Goal: Navigation & Orientation: Locate item on page

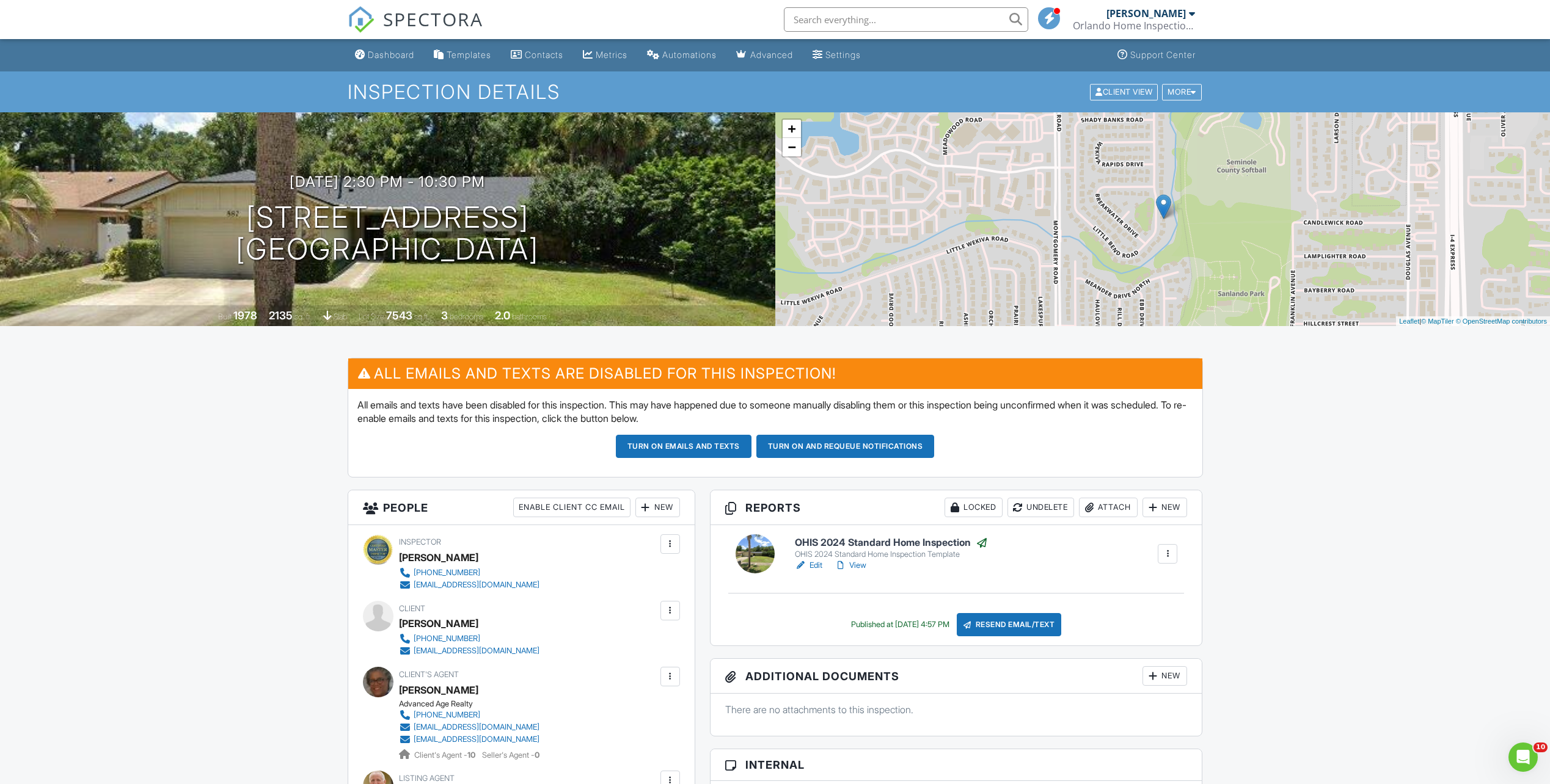
drag, startPoint x: 1521, startPoint y: 238, endPoint x: 1558, endPoint y: 222, distance: 40.3
click at [1536, 233] on div "+ − Leaflet | © MapTiler © OpenStreetMap contributors" at bounding box center [1163, 219] width 775 height 214
drag, startPoint x: 1530, startPoint y: 218, endPoint x: 1450, endPoint y: 218, distance: 80.0
click at [1528, 218] on div "+ − Leaflet | © MapTiler © OpenStreetMap contributors" at bounding box center [1163, 219] width 775 height 214
click at [1382, 211] on div "+ − Leaflet | © MapTiler © OpenStreetMap contributors" at bounding box center [1163, 219] width 775 height 214
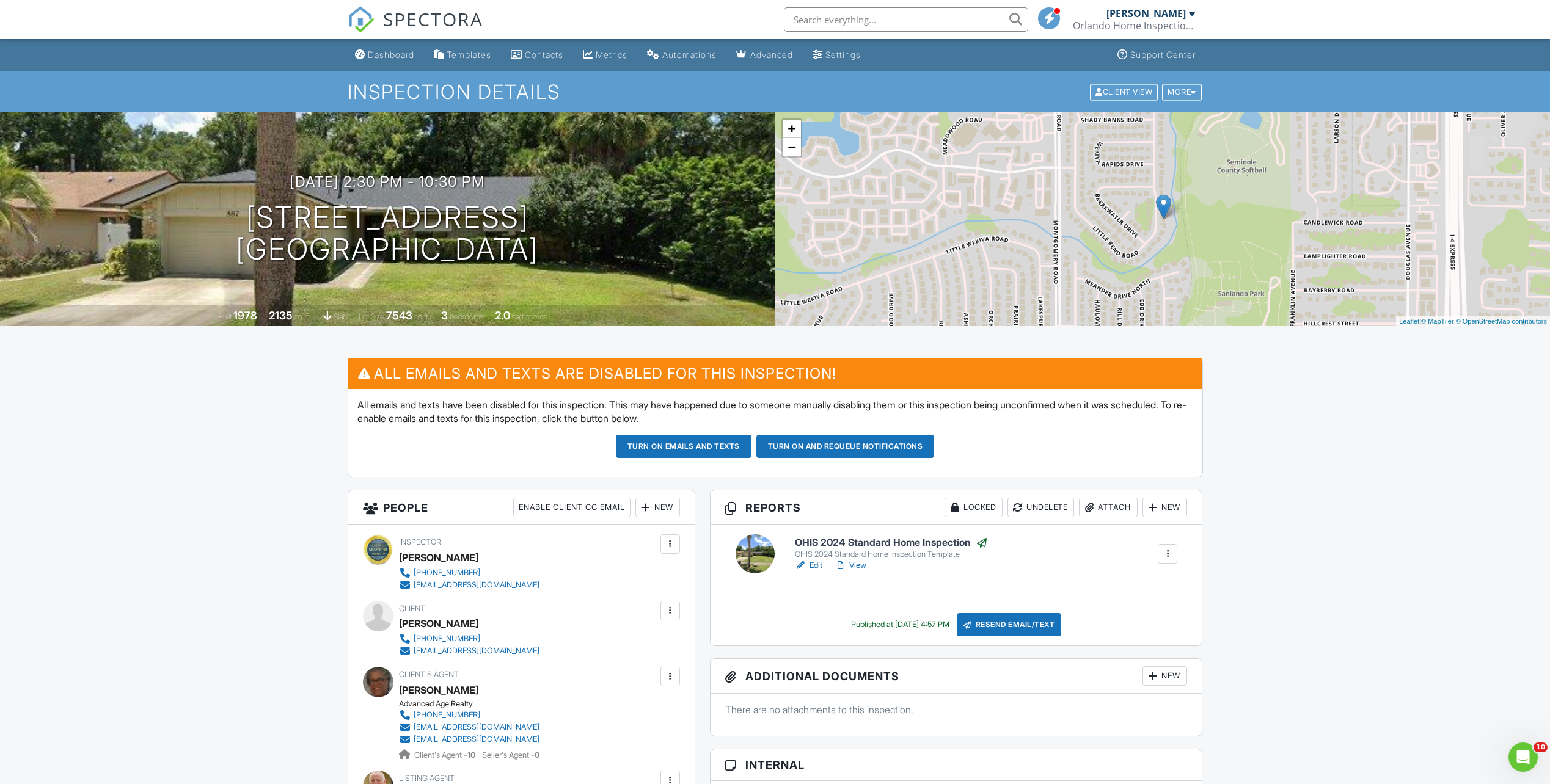
click at [1180, 180] on div "+ − Leaflet | © MapTiler © OpenStreetMap contributors" at bounding box center [1163, 219] width 775 height 214
click at [847, 179] on div "+ − Leaflet | © MapTiler © OpenStreetMap contributors" at bounding box center [1163, 219] width 775 height 214
click at [853, 178] on div "+ − Leaflet | © MapTiler © OpenStreetMap contributors" at bounding box center [1163, 219] width 775 height 214
click at [860, 175] on div "+ − Leaflet | © MapTiler © OpenStreetMap contributors" at bounding box center [1163, 219] width 775 height 214
click at [862, 175] on div "+ − Leaflet | © MapTiler © OpenStreetMap contributors" at bounding box center [1163, 219] width 775 height 214
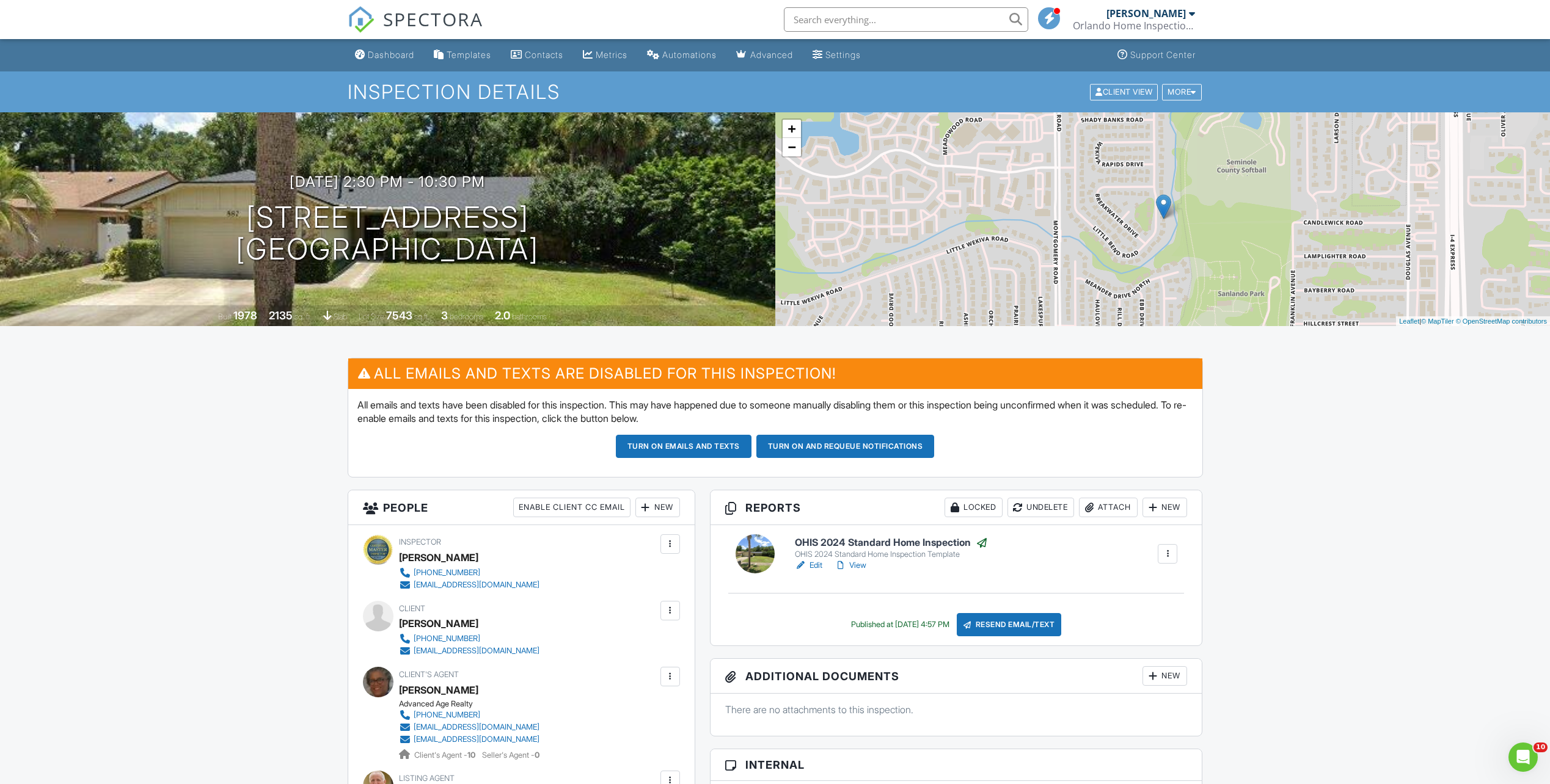
click at [863, 175] on div "+ − Leaflet | © MapTiler © OpenStreetMap contributors" at bounding box center [1163, 219] width 775 height 214
